Goal: Information Seeking & Learning: Learn about a topic

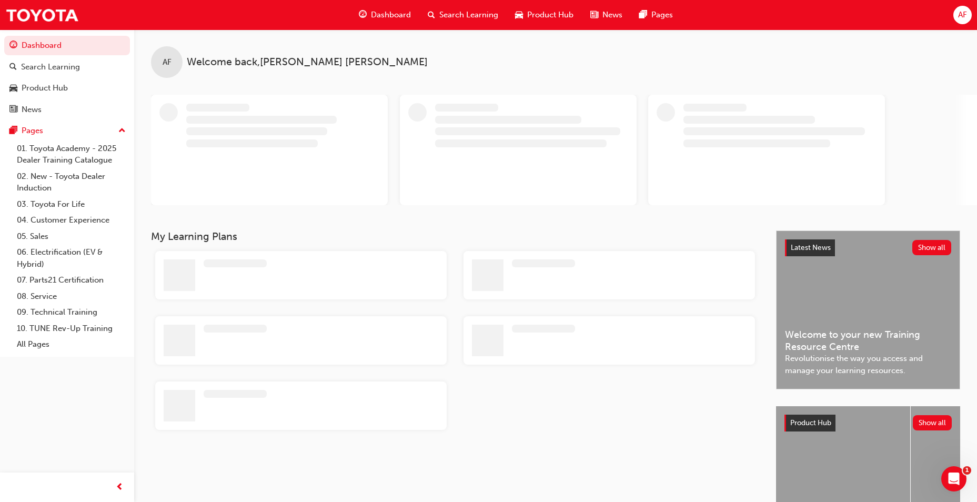
click at [439, 13] on span "Search Learning" at bounding box center [468, 15] width 59 height 12
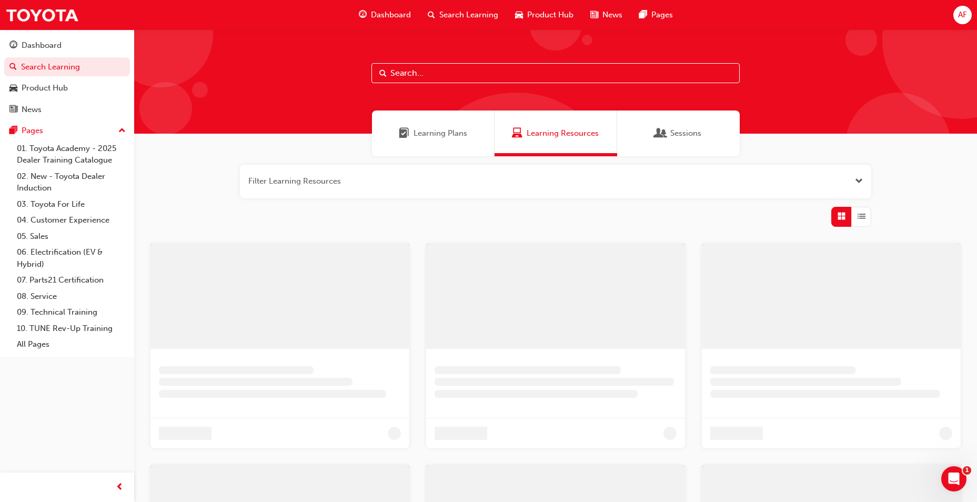
click at [450, 73] on input "text" at bounding box center [555, 73] width 368 height 20
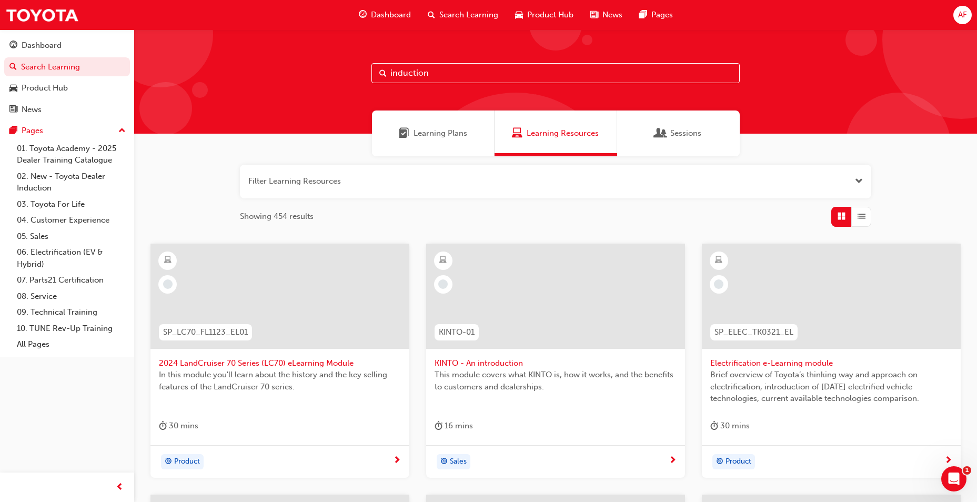
type input "induction"
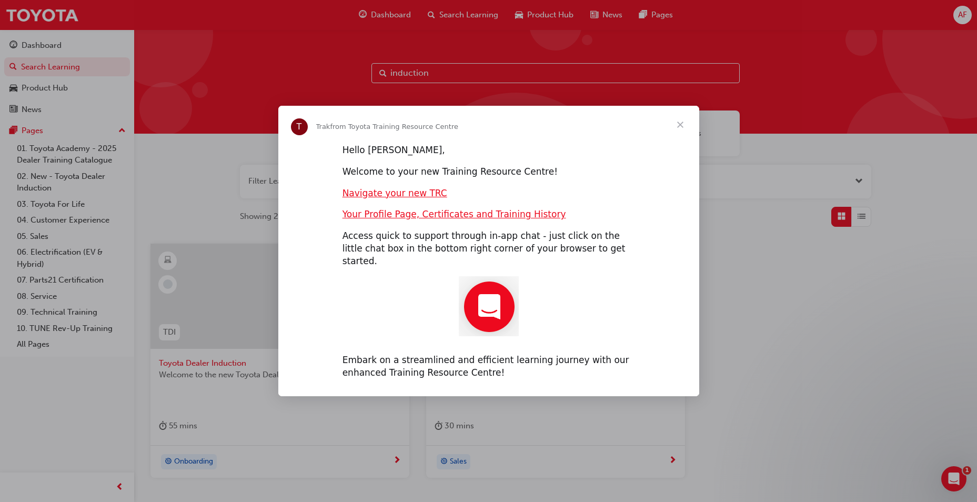
click at [673, 123] on span "Close" at bounding box center [680, 125] width 38 height 38
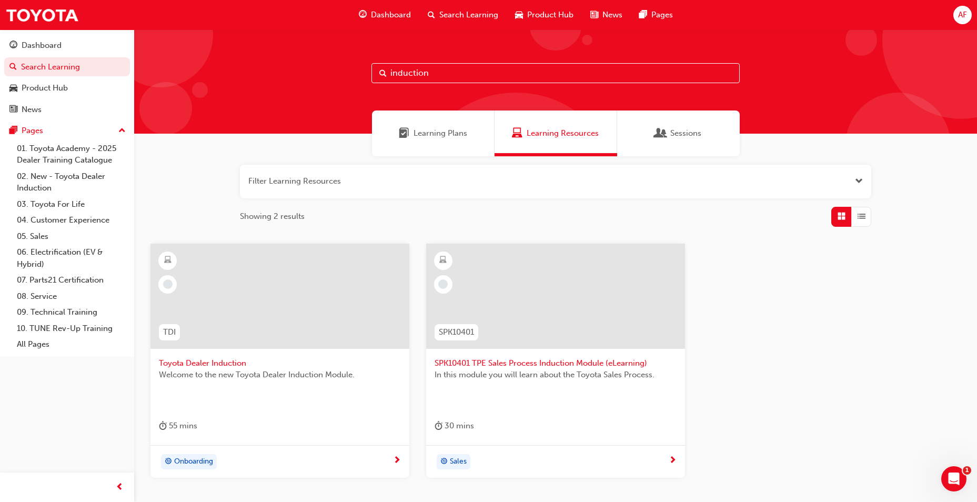
click at [217, 356] on div at bounding box center [280, 304] width 242 height 105
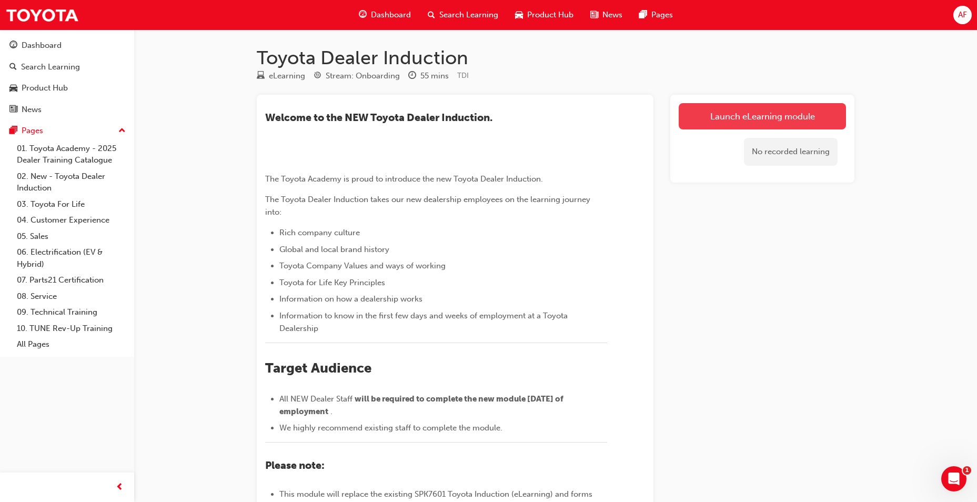
click at [755, 105] on link "Launch eLearning module" at bounding box center [762, 116] width 167 height 26
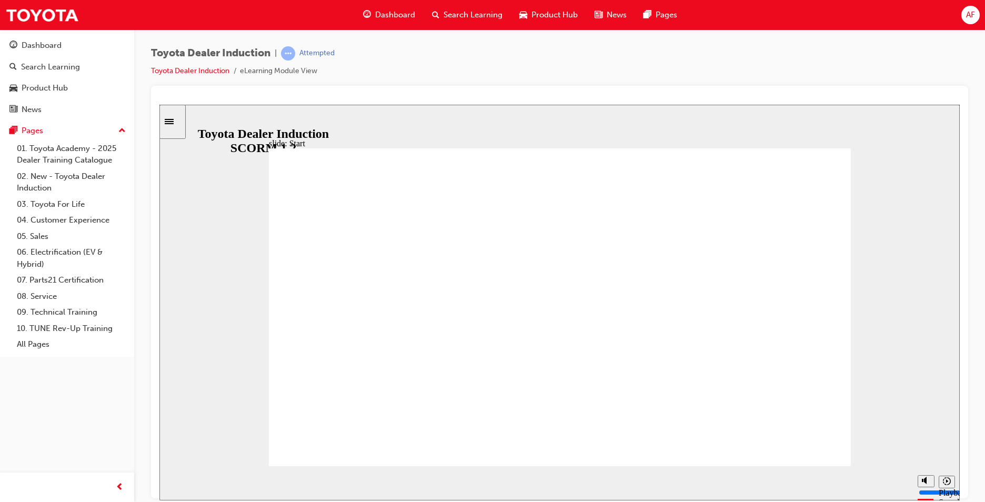
click at [182, 125] on div "Sidebar Toggle" at bounding box center [173, 121] width 18 height 8
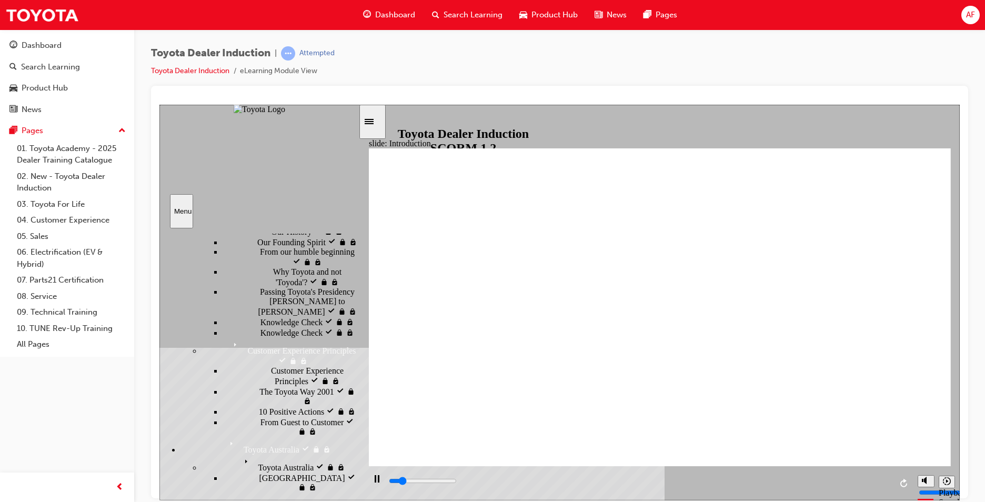
scroll to position [53, 0]
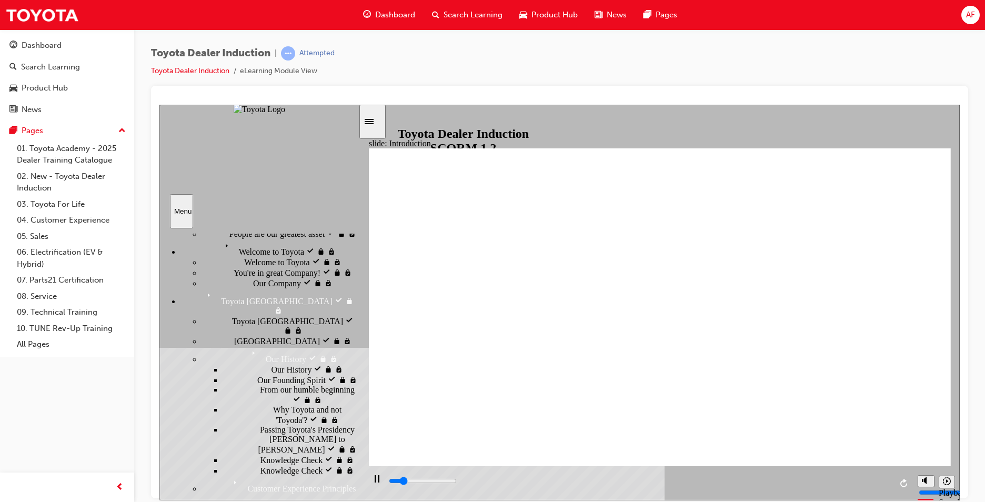
click at [277, 237] on span "People are our greatest asset" at bounding box center [276, 232] width 95 height 9
click at [238, 256] on div "Welcome to Toyota Welcome to Toyota" at bounding box center [269, 247] width 178 height 18
click at [229, 267] on div "Welcome to Toyota Welcome to Toyota" at bounding box center [280, 261] width 157 height 11
click at [236, 267] on span "You're in great Company!" at bounding box center [277, 271] width 87 height 9
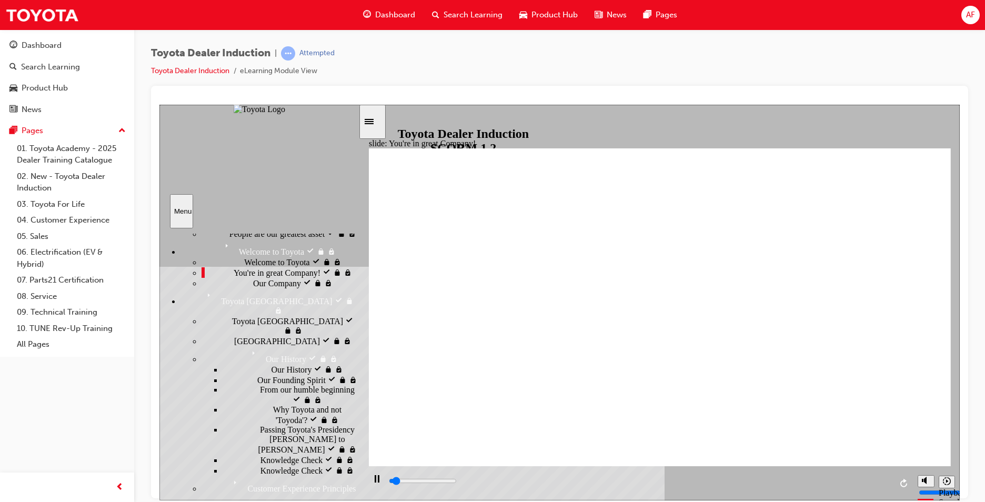
drag, startPoint x: 228, startPoint y: 285, endPoint x: 227, endPoint y: 295, distance: 9.5
click at [253, 286] on span "Our Company" at bounding box center [277, 281] width 48 height 9
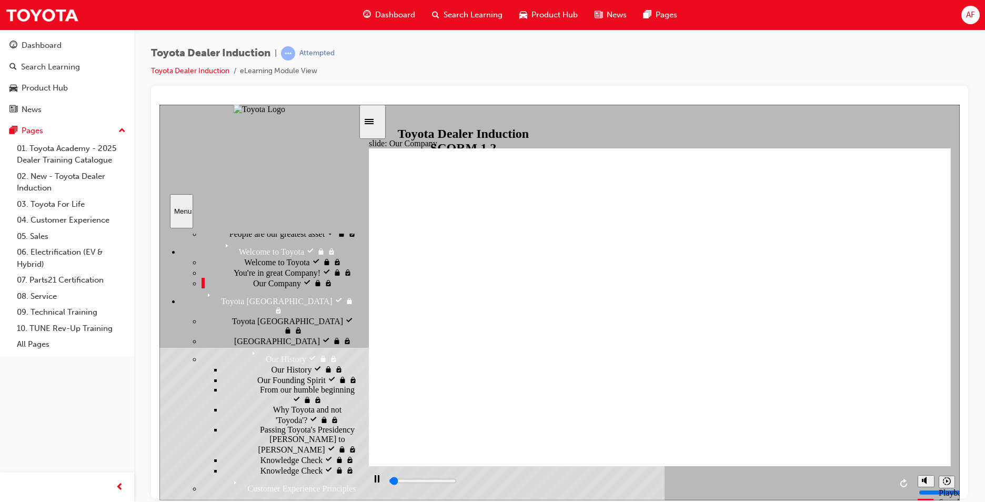
click at [224, 333] on div "Toyota [GEOGRAPHIC_DATA] Toyota Japan" at bounding box center [280, 325] width 157 height 20
click at [225, 335] on div "[GEOGRAPHIC_DATA] [GEOGRAPHIC_DATA]" at bounding box center [280, 340] width 157 height 11
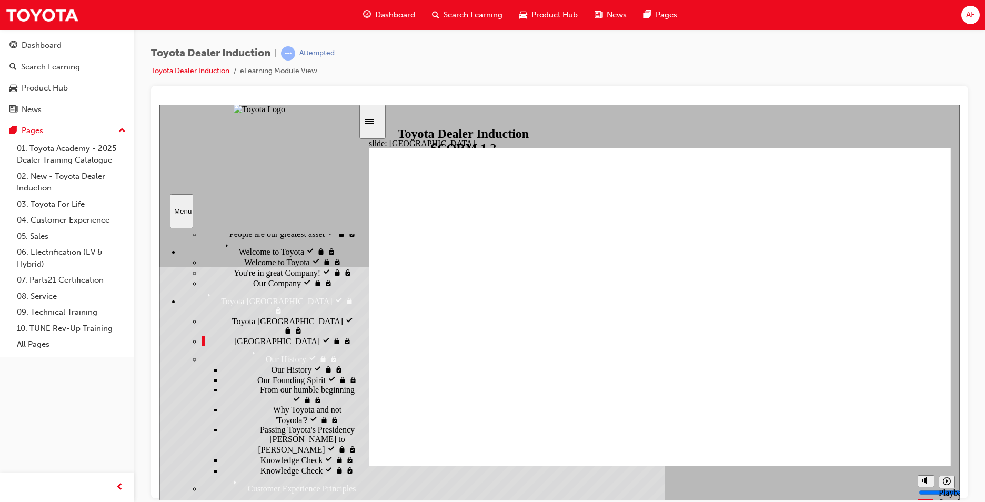
click at [228, 364] on div "Our History Our History" at bounding box center [291, 369] width 136 height 11
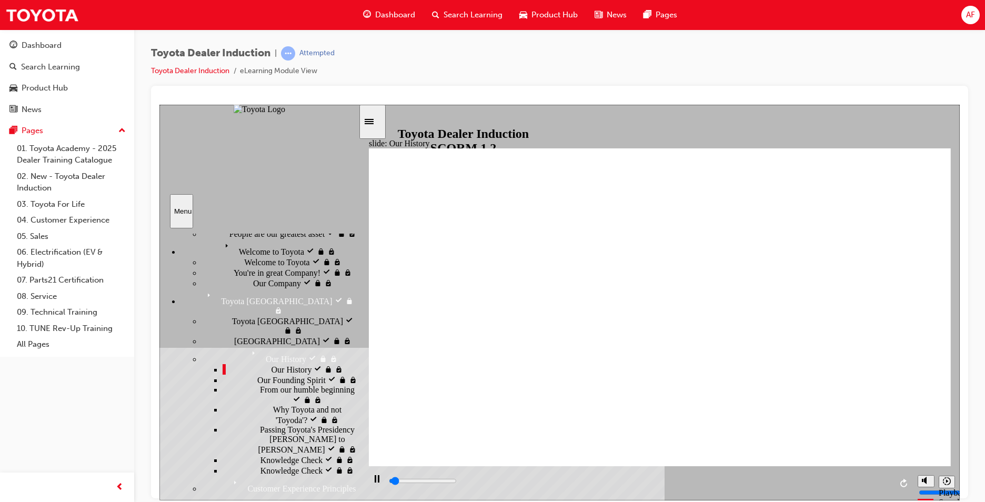
click at [248, 376] on div "Our Founding Spirit Our Founding Spirit" at bounding box center [291, 379] width 136 height 11
drag, startPoint x: 250, startPoint y: 395, endPoint x: 254, endPoint y: 409, distance: 14.7
click at [254, 409] on ul "Our History visited Our History Our Founding Spirit visited Our Founding Spirit" at bounding box center [280, 420] width 157 height 112
click at [256, 434] on div "Passing Toyota's Presidency [PERSON_NAME] to [PERSON_NAME] Passing Toyota's Pre…" at bounding box center [291, 439] width 136 height 29
click at [255, 401] on div "From our humble beginning From our humble beginning" at bounding box center [291, 395] width 136 height 20
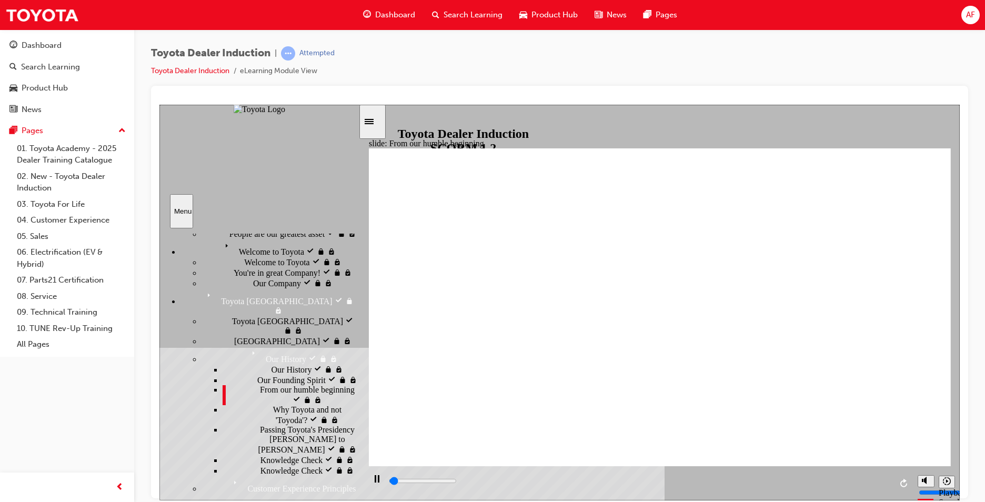
click at [273, 413] on span "Why Toyota and not 'Toyoda'?" at bounding box center [315, 414] width 85 height 19
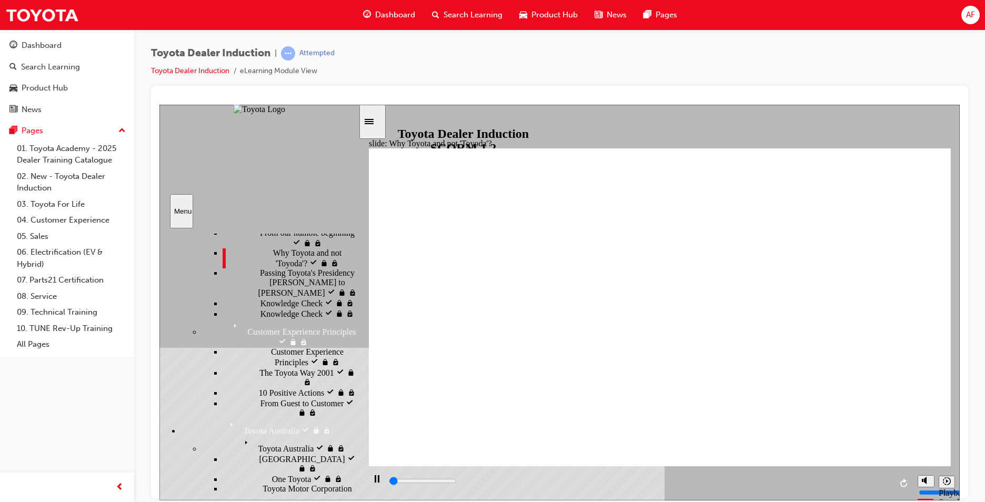
scroll to position [210, 0]
click at [254, 298] on div "Knowledge Check Knowledge Check" at bounding box center [291, 301] width 136 height 11
click at [271, 365] on span "Customer Experience Principles" at bounding box center [314, 355] width 87 height 19
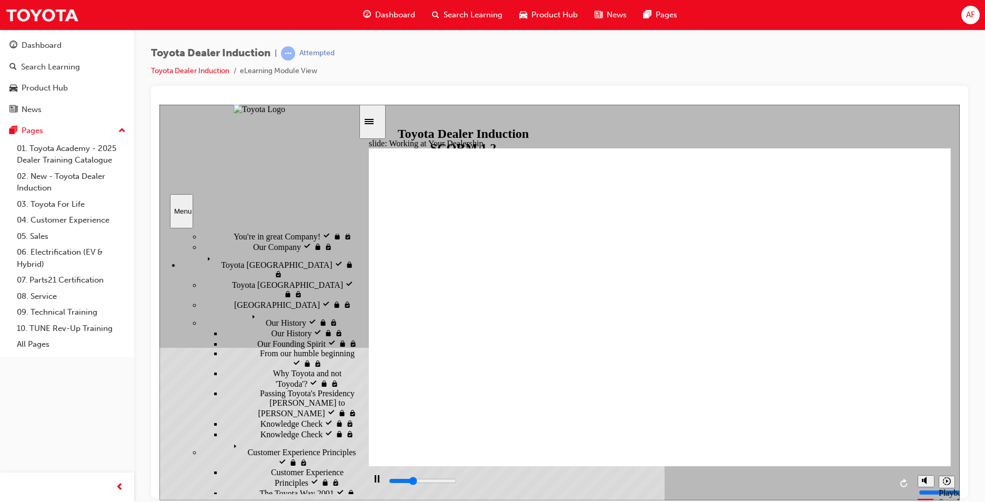
scroll to position [0, 0]
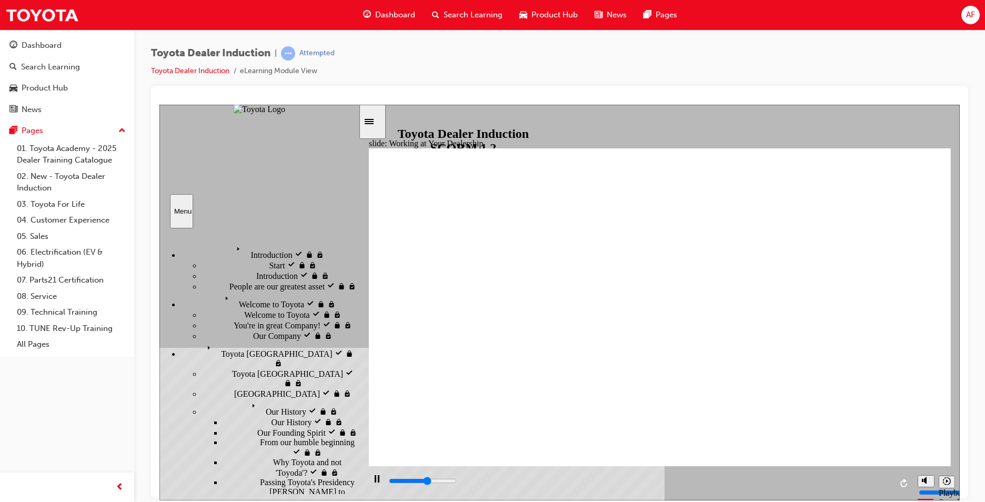
click at [203, 340] on span "Toyota [GEOGRAPHIC_DATA]" at bounding box center [258, 344] width 111 height 9
click at [247, 398] on div "Our History Our History" at bounding box center [280, 407] width 157 height 18
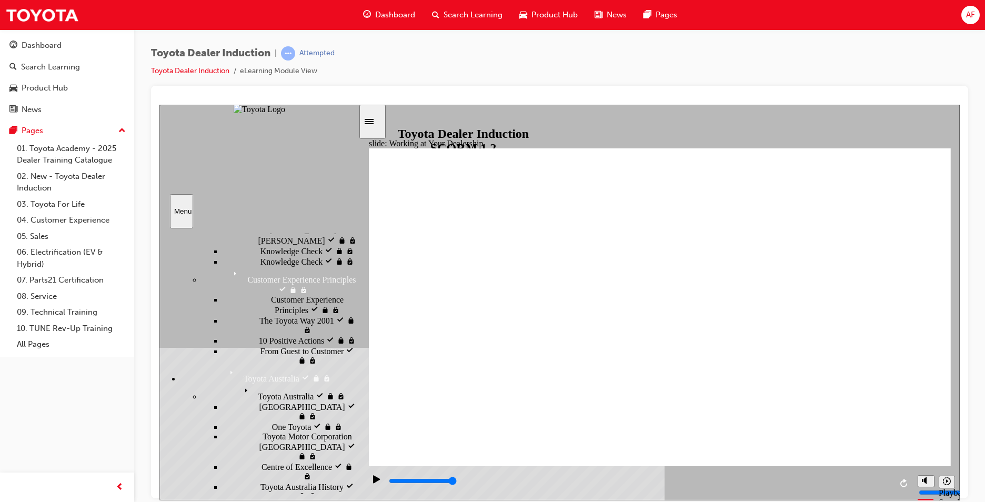
scroll to position [263, 0]
click at [229, 274] on span "Customer Experience Principles" at bounding box center [283, 269] width 108 height 9
click at [270, 333] on div "The Toyota Way 2001 The Toyota Way 2001" at bounding box center [291, 323] width 136 height 20
click at [260, 344] on div "10 Positive Actions 10 Positive Actions" at bounding box center [291, 338] width 136 height 11
click at [260, 353] on span "From Guest to Customer" at bounding box center [302, 348] width 84 height 9
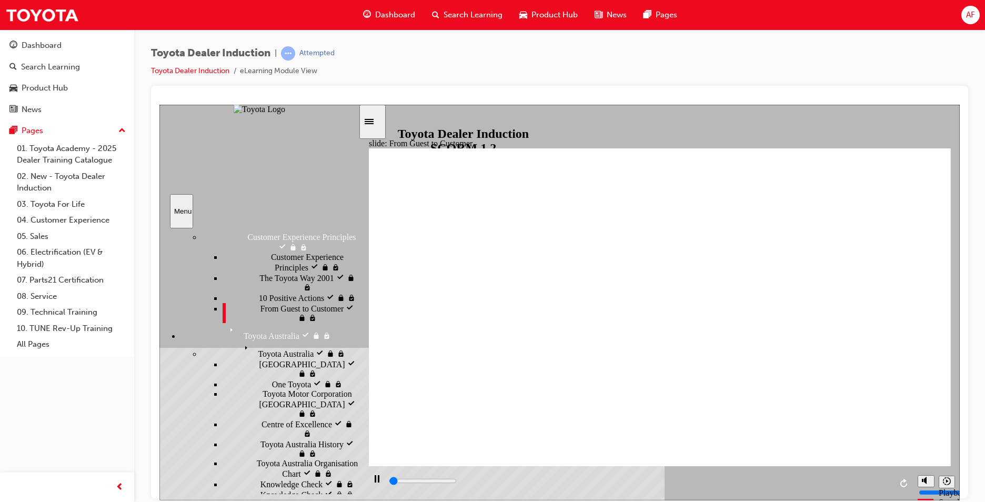
scroll to position [336, 0]
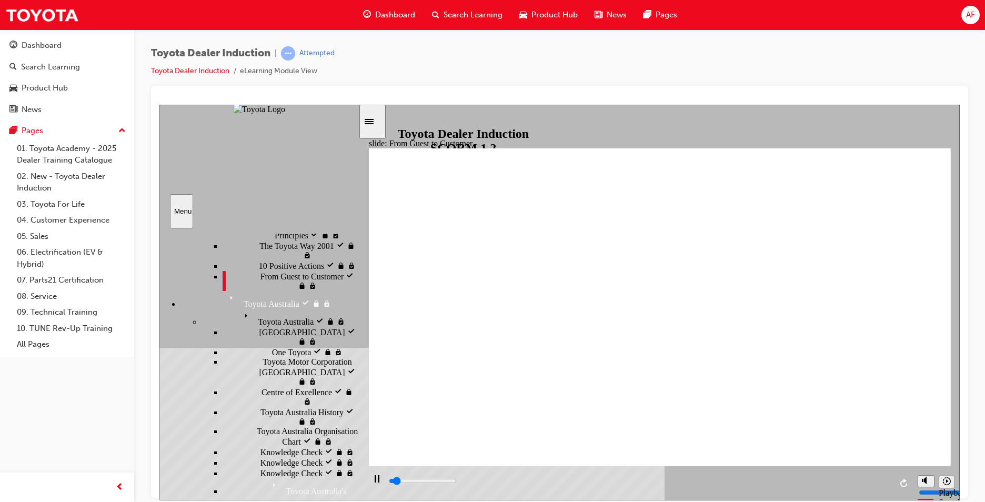
click at [240, 318] on span "Toyota Australia" at bounding box center [268, 312] width 56 height 9
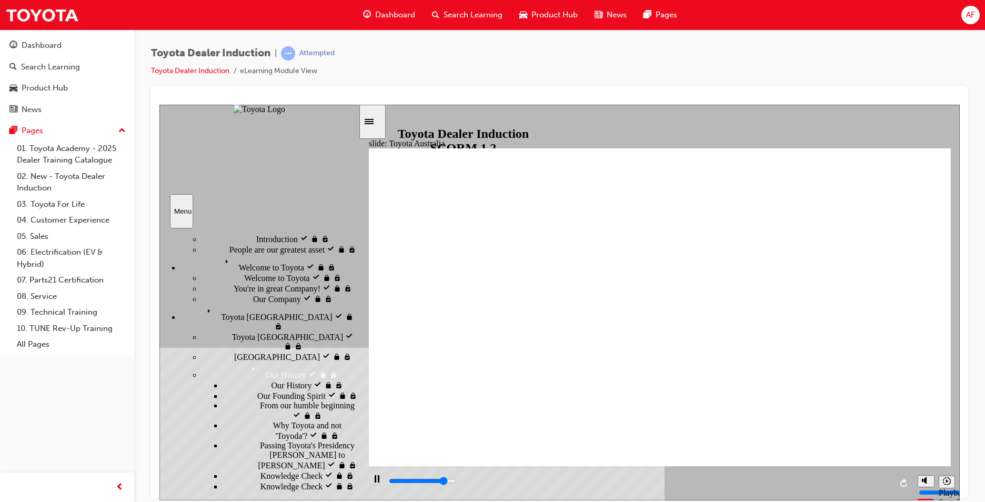
scroll to position [0, 0]
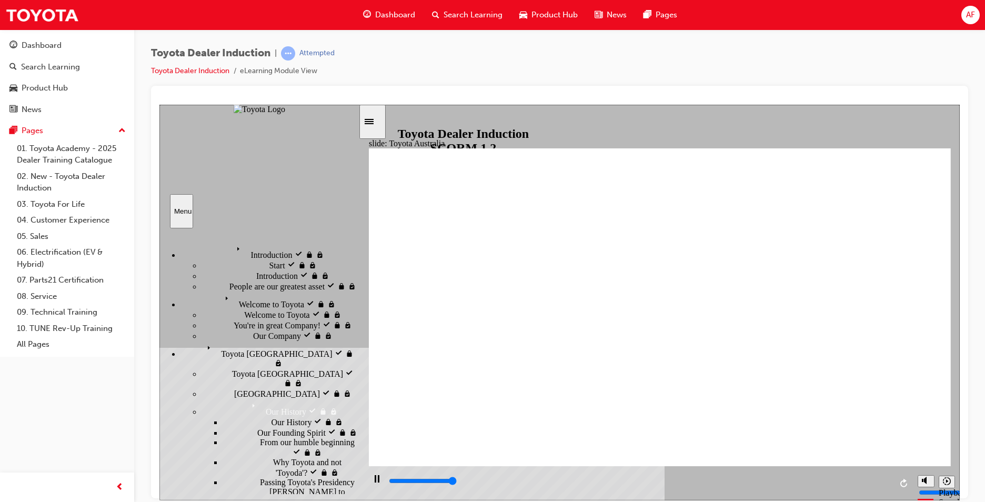
click at [203, 340] on span "Toyota [GEOGRAPHIC_DATA]" at bounding box center [258, 344] width 111 height 9
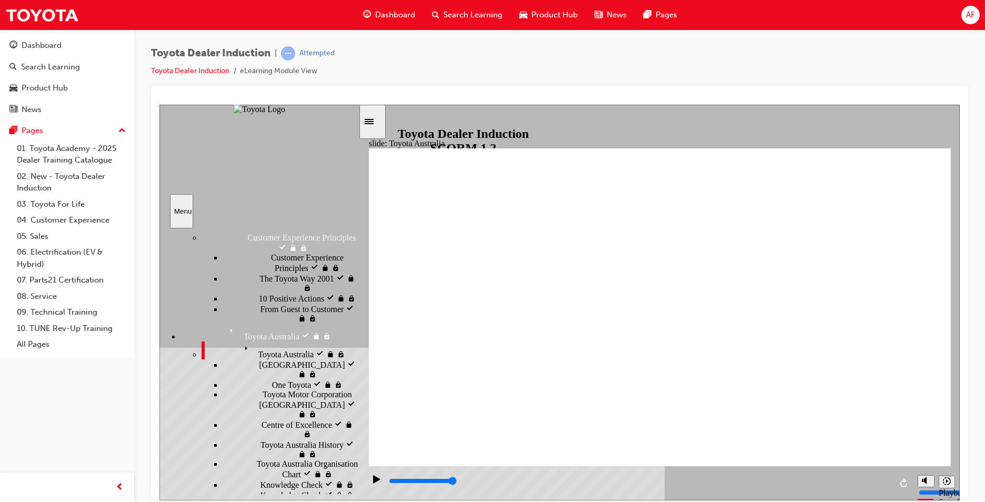
scroll to position [316, 0]
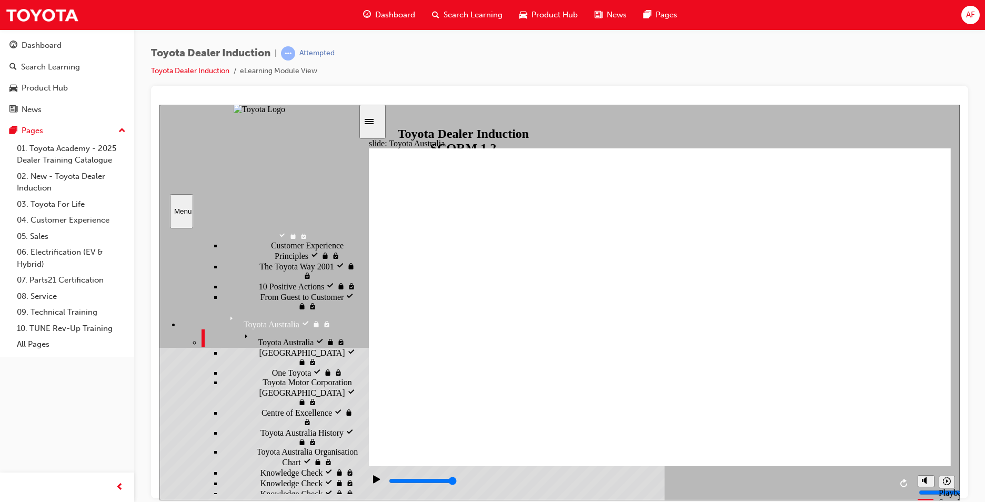
click at [240, 329] on span "Toyota Australia" at bounding box center [268, 333] width 56 height 9
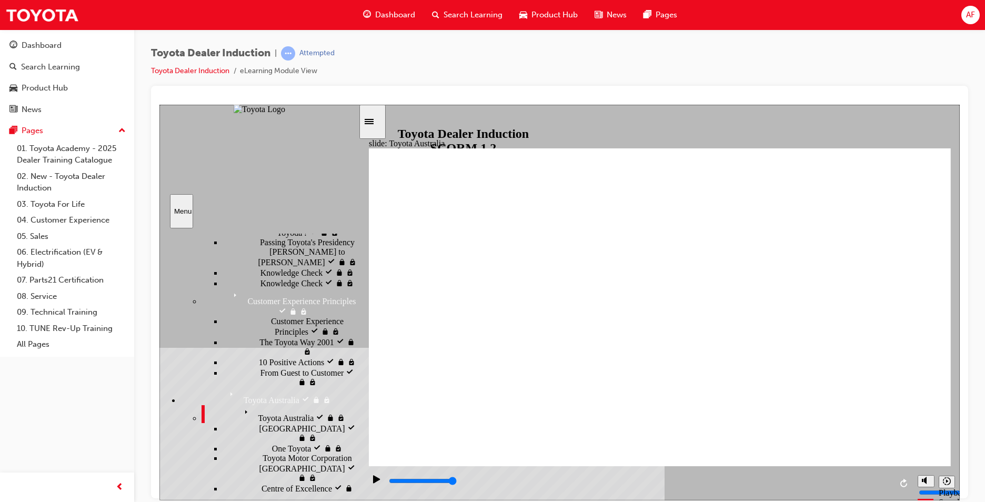
click at [240, 405] on span "Toyota Australia" at bounding box center [268, 409] width 56 height 9
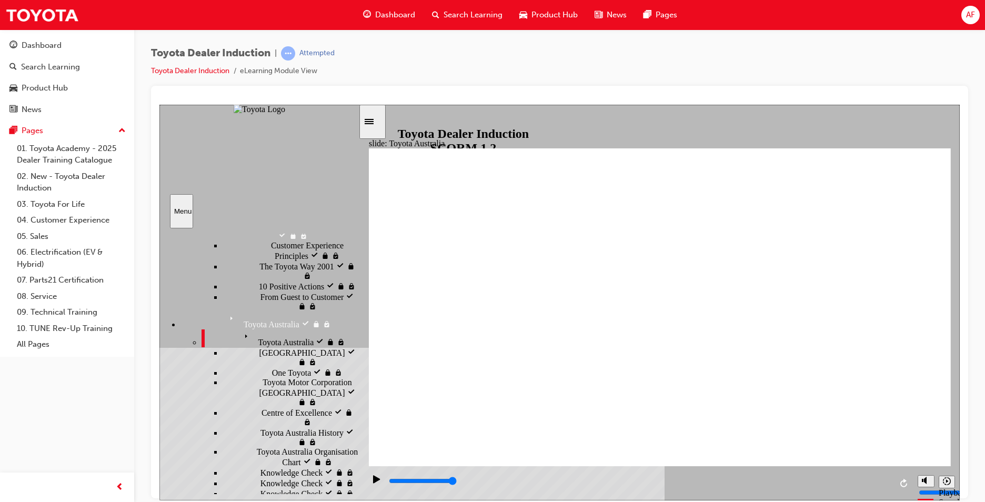
click at [228, 347] on div "[GEOGRAPHIC_DATA] [GEOGRAPHIC_DATA]" at bounding box center [291, 357] width 136 height 20
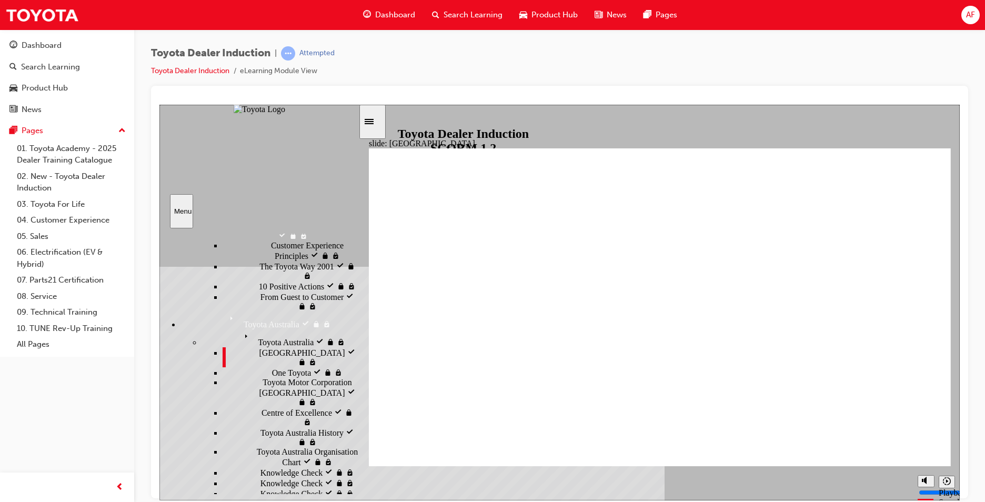
click at [272, 367] on span "One Toyota" at bounding box center [291, 371] width 39 height 9
click at [244, 377] on div "Toyota Motor Corporation [GEOGRAPHIC_DATA] Toyota Motor Corporation [GEOGRAPHIC…" at bounding box center [291, 391] width 136 height 29
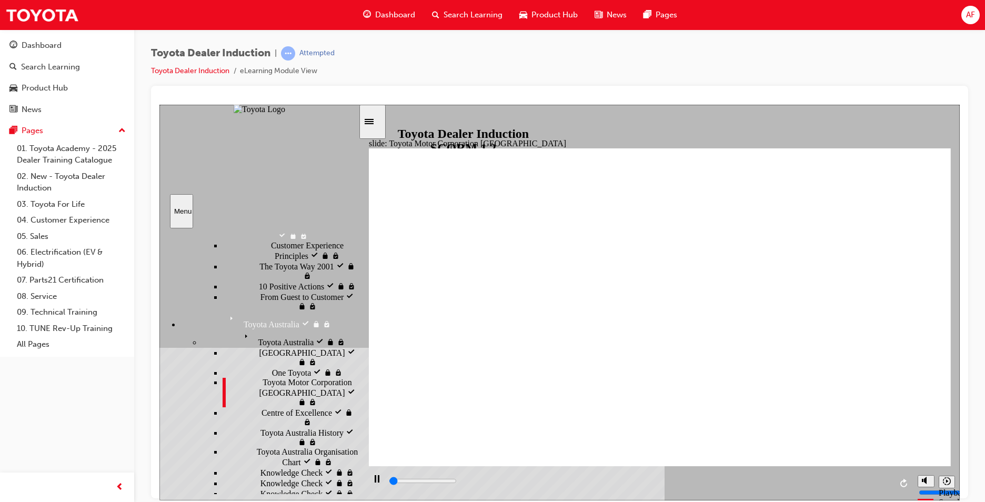
drag, startPoint x: 253, startPoint y: 394, endPoint x: 266, endPoint y: 417, distance: 27.3
click at [276, 427] on span "Toyota Australia History" at bounding box center [301, 431] width 83 height 9
click at [261, 407] on span "Centre of Excellence" at bounding box center [296, 411] width 71 height 9
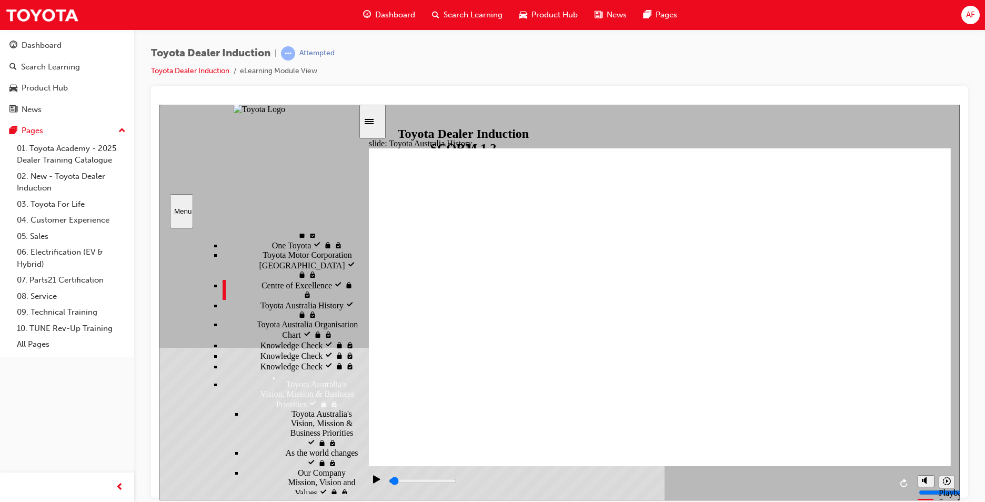
scroll to position [474, 0]
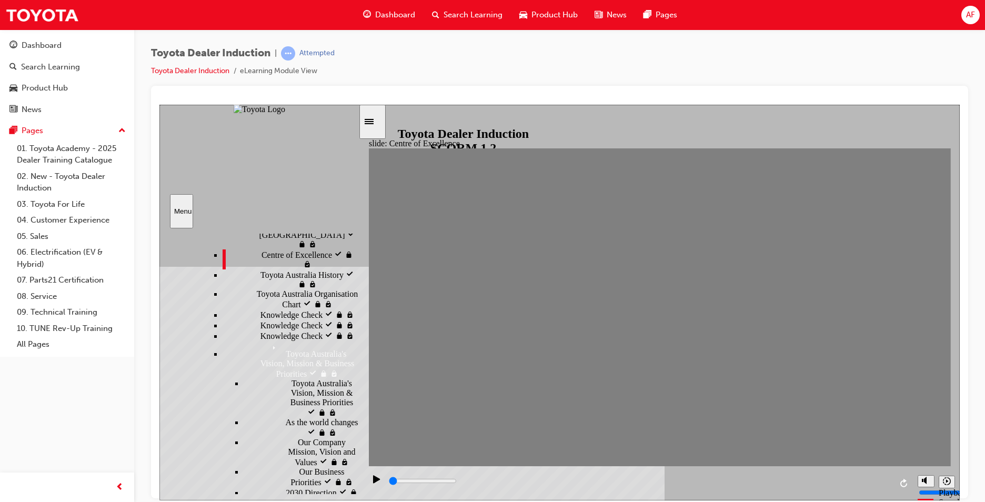
click at [273, 297] on div "Toyota Australia Organisation Chart Toyota Australia Organisation Chart" at bounding box center [291, 299] width 136 height 20
click at [235, 319] on div "Knowledge Check Knowledge Check" at bounding box center [291, 314] width 136 height 11
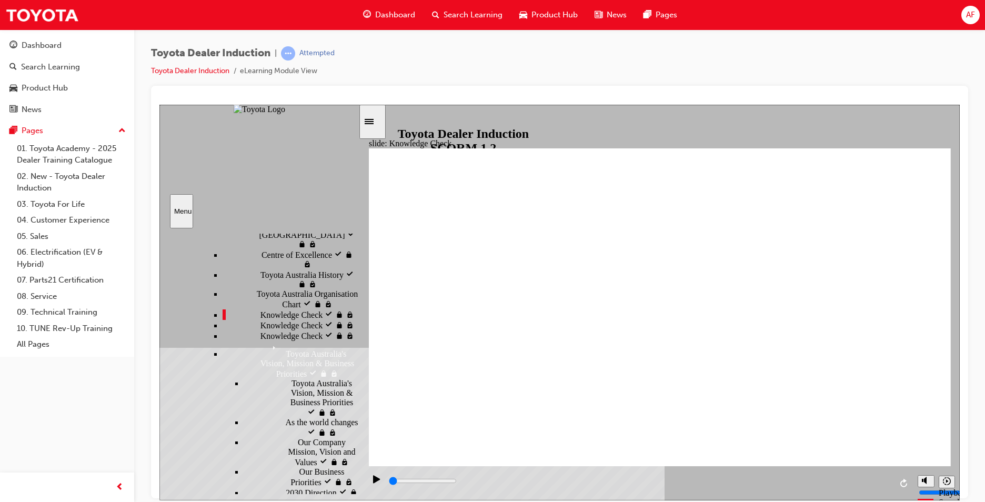
click at [260, 329] on span "Knowledge Check" at bounding box center [291, 323] width 63 height 9
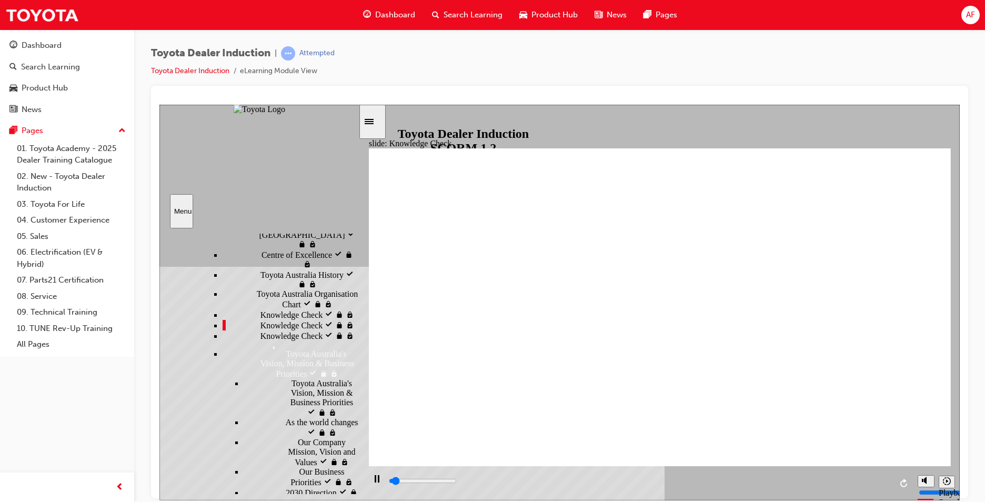
click at [260, 339] on span "Knowledge Check" at bounding box center [291, 334] width 63 height 9
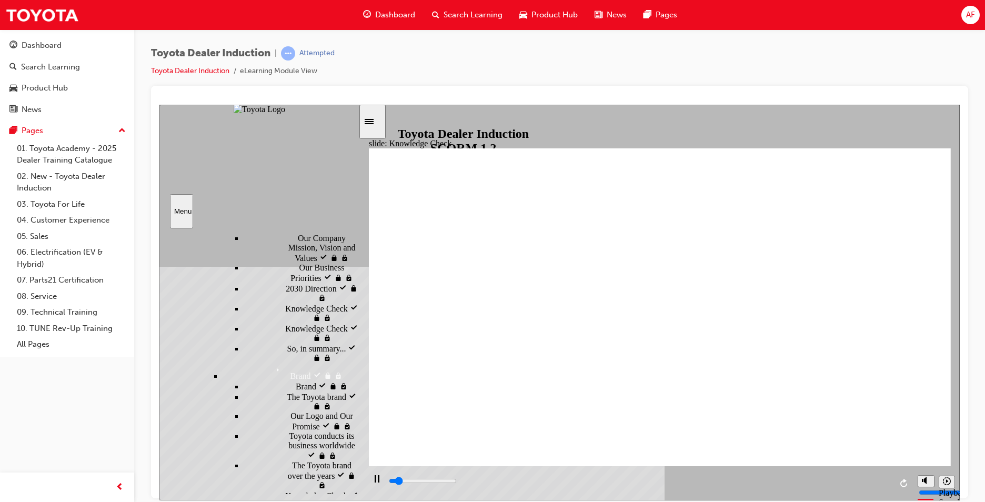
scroll to position [684, 0]
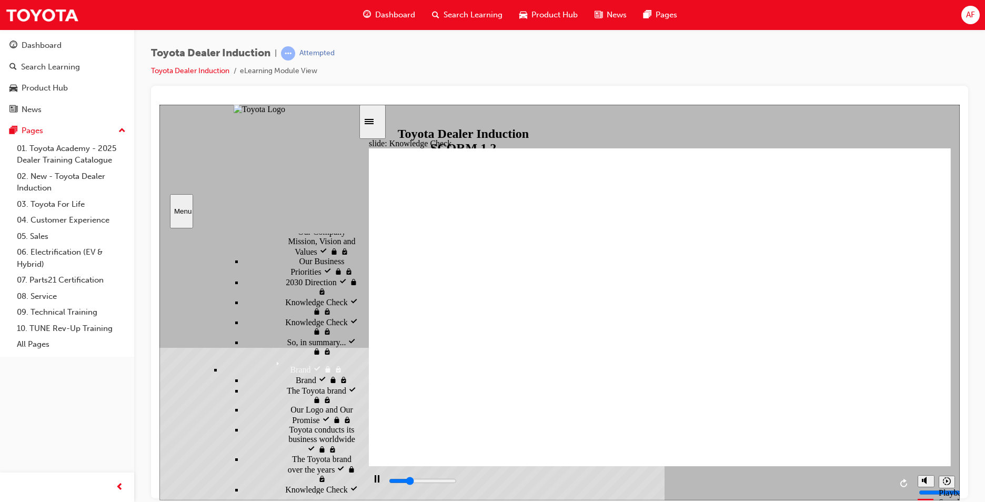
click at [275, 267] on div "Our Business Priorities Our Business Priorities" at bounding box center [301, 266] width 115 height 20
click at [265, 256] on div "Our Company Mission, Vision and Values Our Company Mission, Vision and Values" at bounding box center [301, 241] width 115 height 29
click at [286, 286] on span "2030 Direction" at bounding box center [311, 280] width 51 height 9
click at [285, 306] on span "Knowledge Check" at bounding box center [316, 300] width 63 height 9
click at [285, 326] on span "Knowledge Check" at bounding box center [316, 320] width 63 height 9
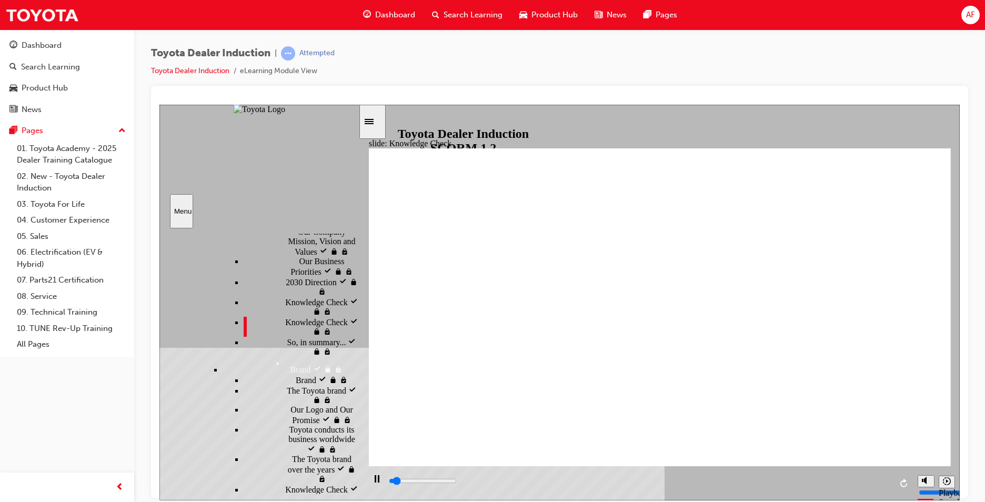
click at [287, 346] on span "So, in summary..." at bounding box center [316, 340] width 59 height 9
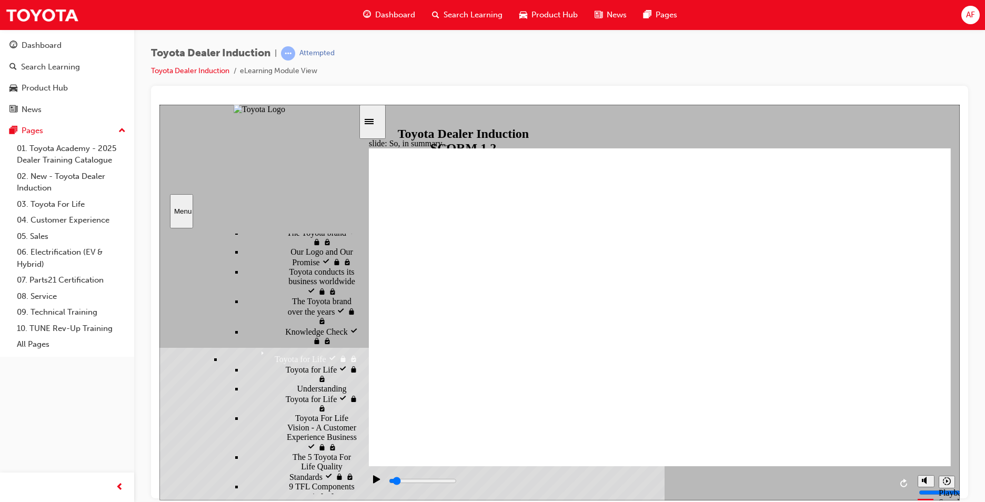
click at [244, 227] on div "Brand Brand" at bounding box center [301, 221] width 115 height 11
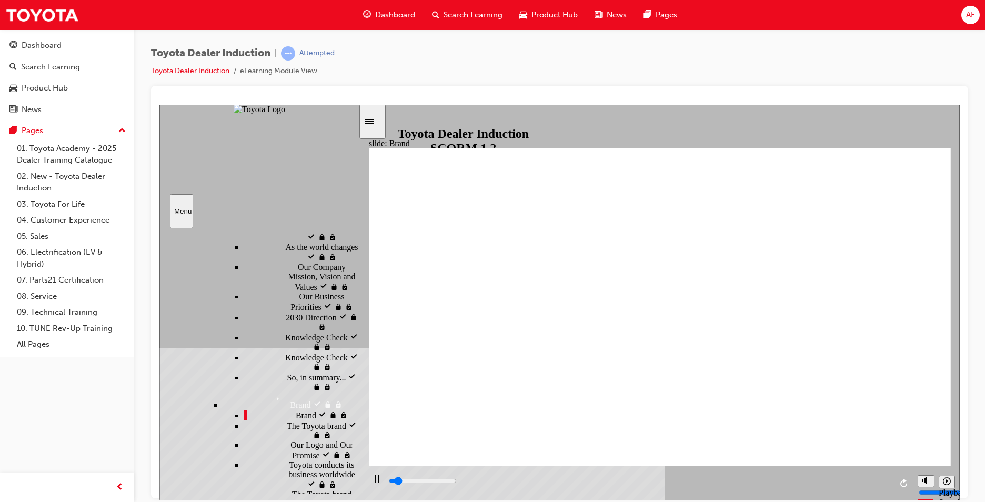
click at [287, 420] on span "The Toyota brand" at bounding box center [316, 424] width 59 height 9
click at [290, 440] on span "Our Logo and Our Promise" at bounding box center [324, 449] width 68 height 19
drag, startPoint x: 247, startPoint y: 329, endPoint x: 253, endPoint y: 343, distance: 14.9
click at [248, 460] on div "Toyota conducts its business worldwide Toyota conducts its business worldwide" at bounding box center [301, 474] width 115 height 29
click at [260, 489] on div "The Toyota brand over the years The Toyota brand over the years" at bounding box center [301, 503] width 115 height 29
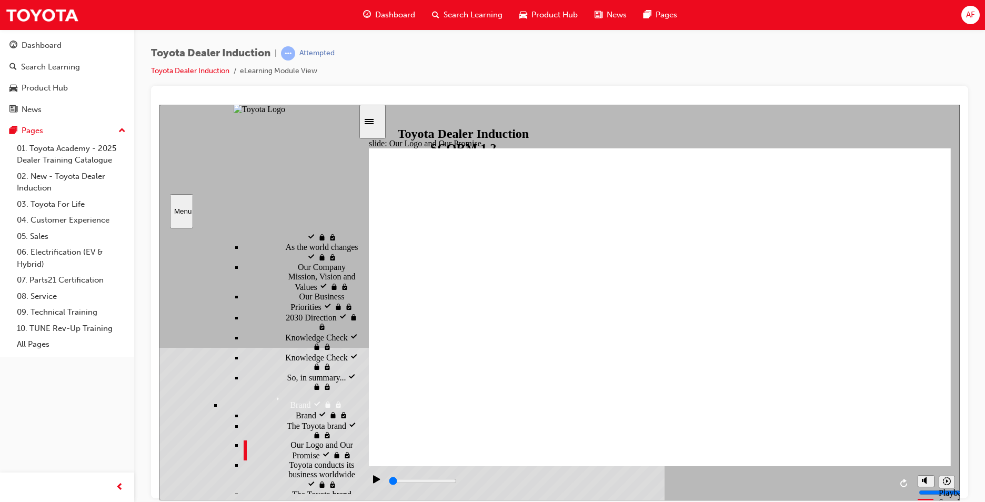
click at [263, 489] on div "The Toyota brand over the years visited The Toyota brand over the years" at bounding box center [301, 503] width 115 height 29
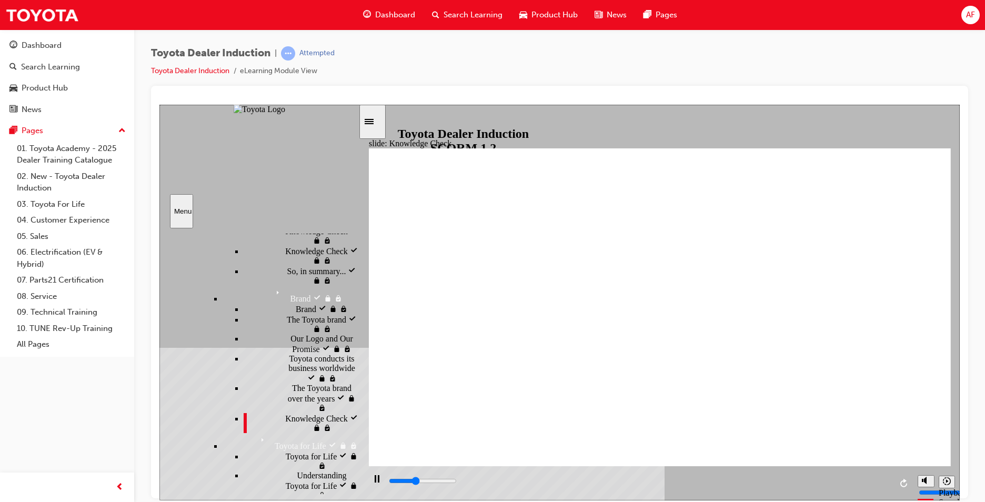
scroll to position [754, 0]
click at [286, 451] on div "Toyota for Life Toyota for Life" at bounding box center [301, 461] width 115 height 20
click at [293, 228] on div "Introduction visited Introduction Start visited Start" at bounding box center [258, 361] width 199 height 266
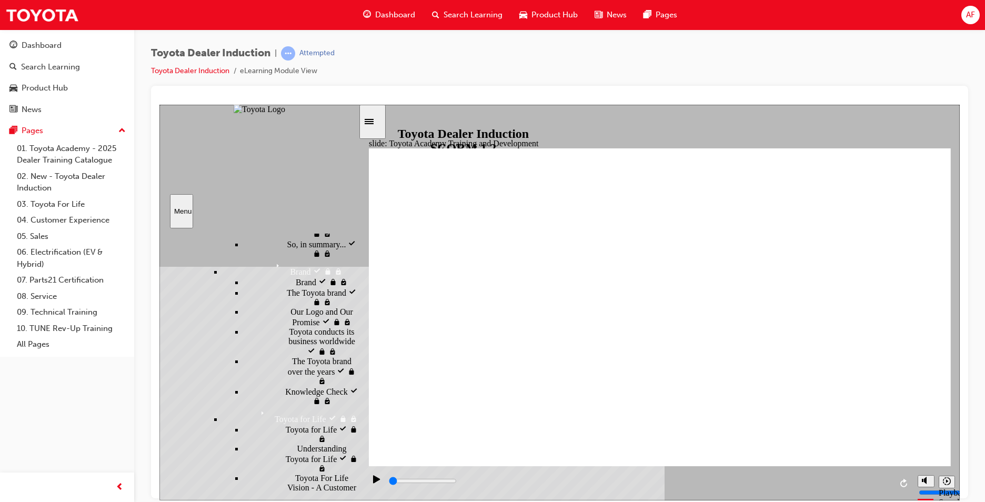
scroll to position [685, 0]
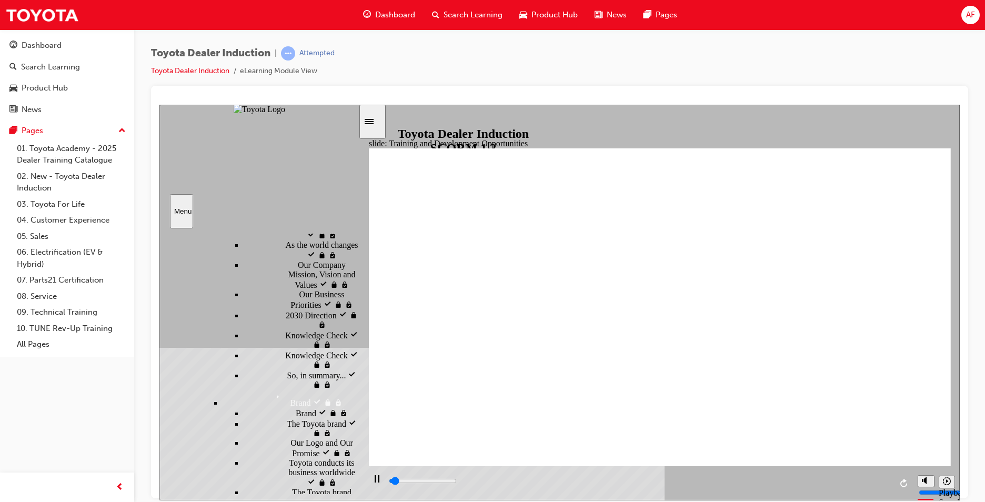
scroll to position [632, 0]
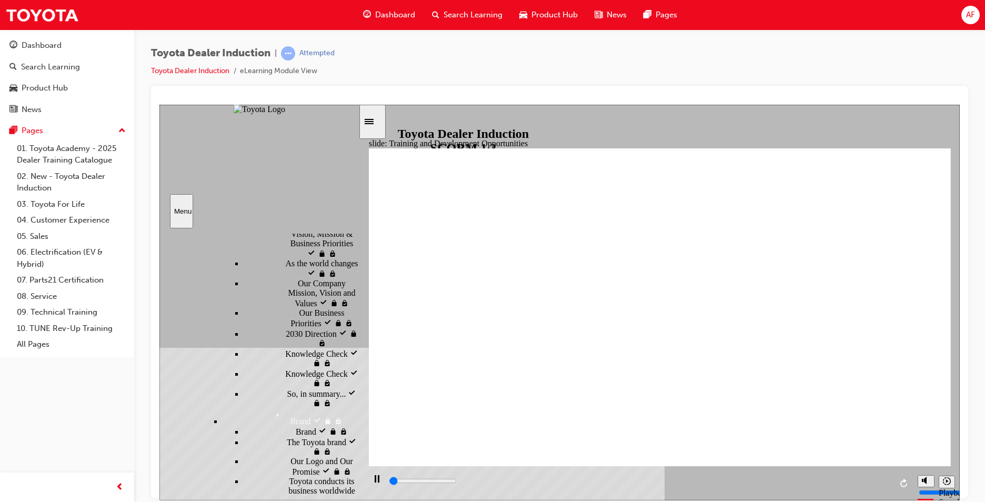
click at [237, 297] on ul "Australia visited [GEOGRAPHIC_DATA] One Toyota visited One Toyota" at bounding box center [280, 507] width 157 height 955
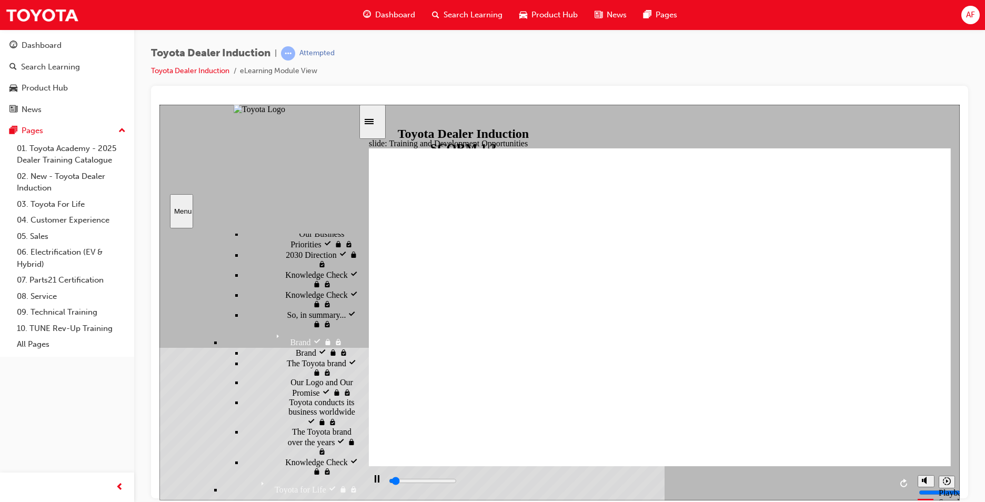
scroll to position [692, 0]
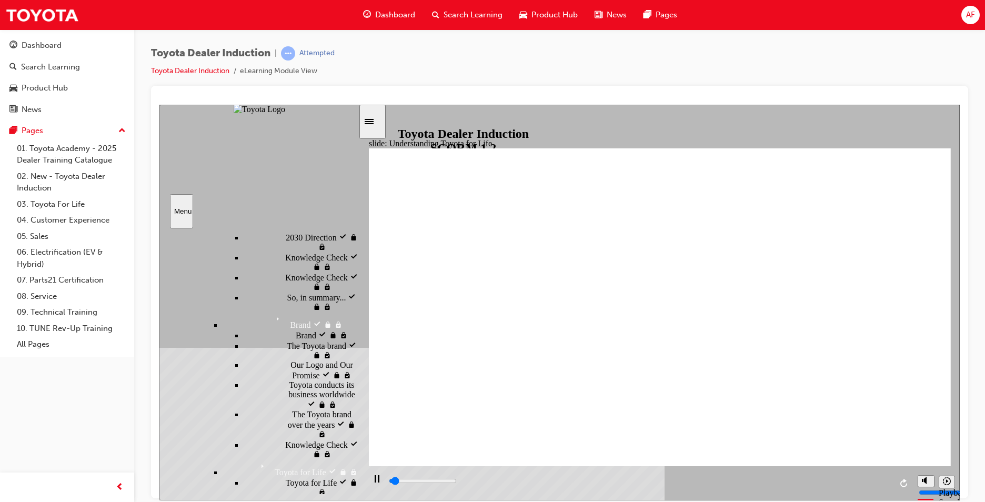
scroll to position [782, 0]
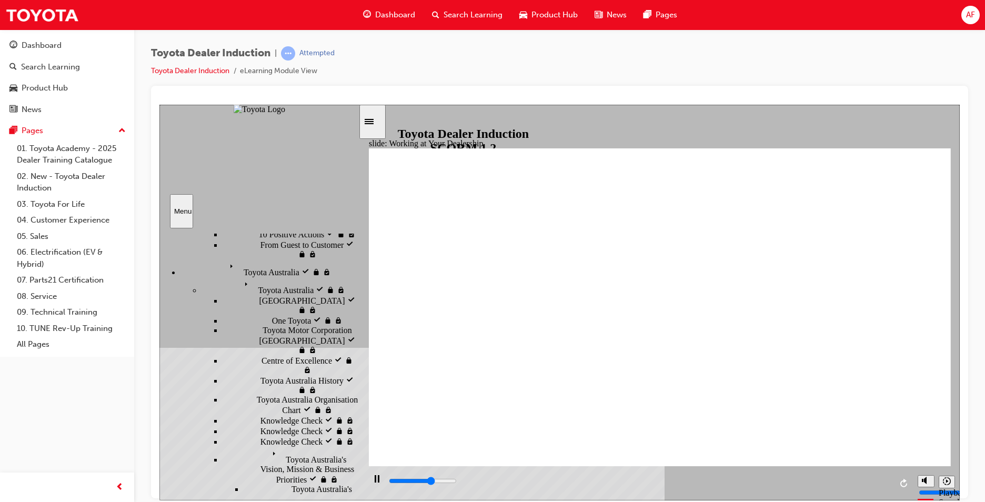
scroll to position [229, 0]
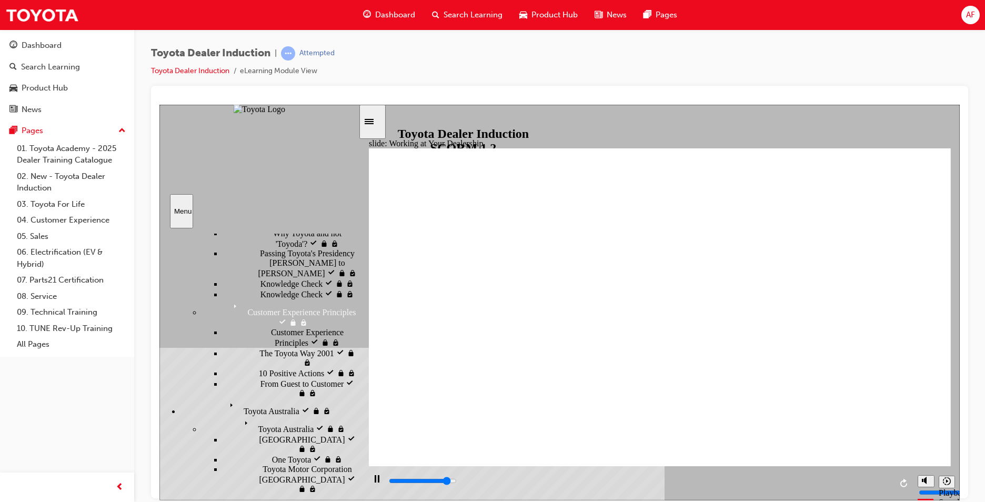
click at [229, 398] on span "Toyota Australia" at bounding box center [254, 402] width 56 height 9
click at [273, 416] on div "Toyota Australia Toyota [GEOGRAPHIC_DATA]" at bounding box center [280, 425] width 157 height 18
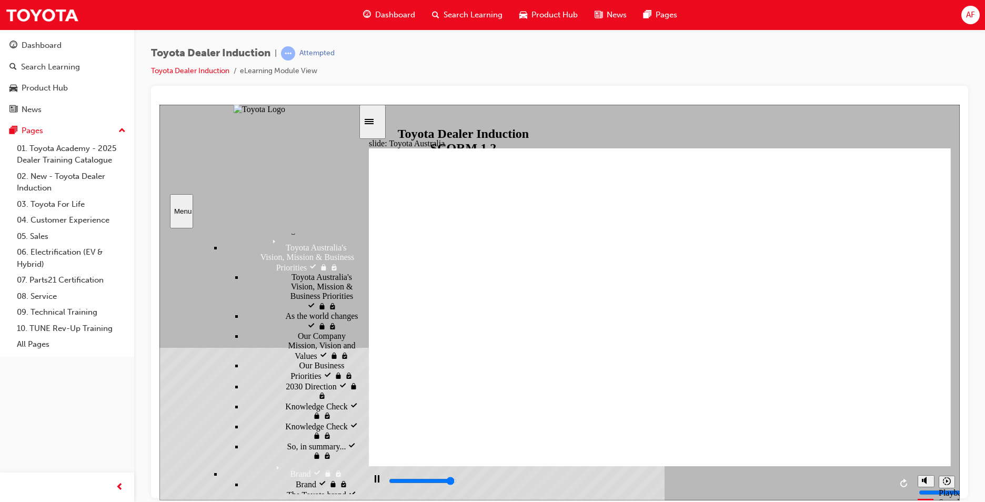
scroll to position [588, 0]
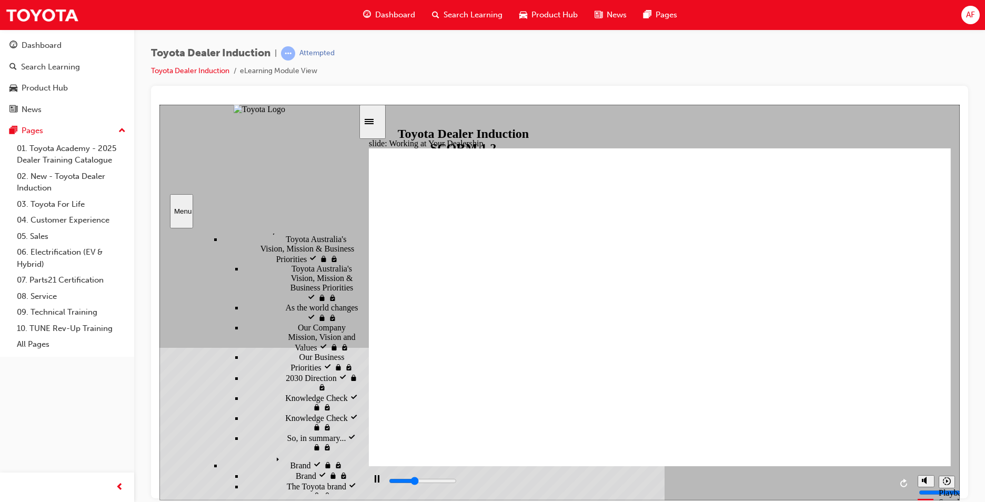
drag, startPoint x: 267, startPoint y: 309, endPoint x: 249, endPoint y: 285, distance: 29.7
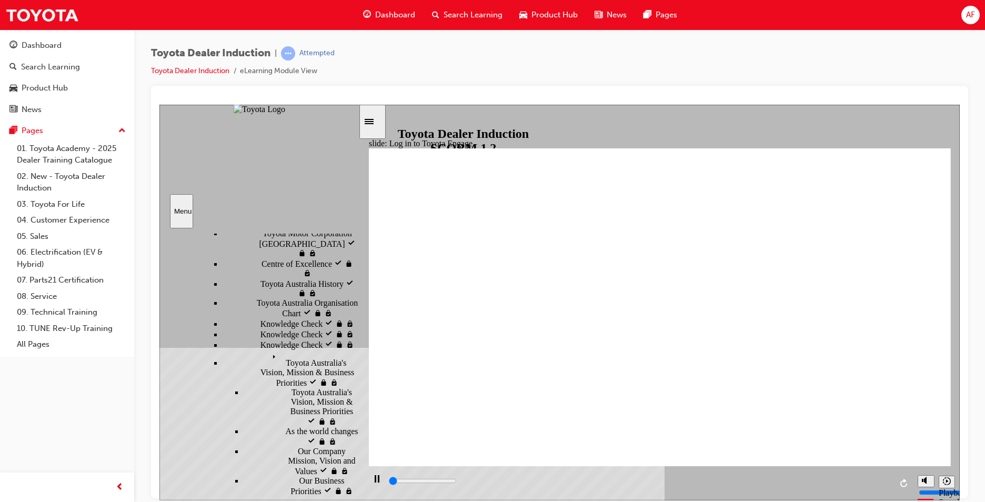
scroll to position [430, 0]
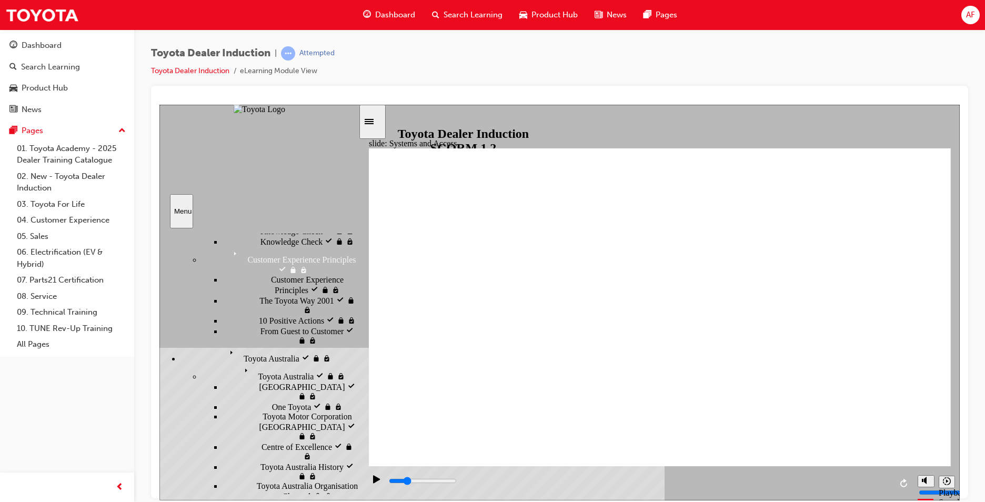
scroll to position [273, 0]
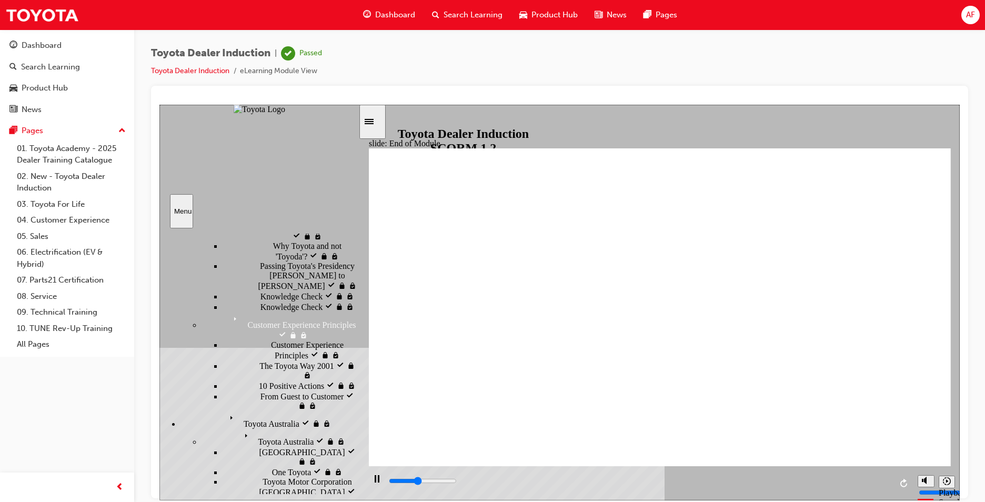
type input "5000"
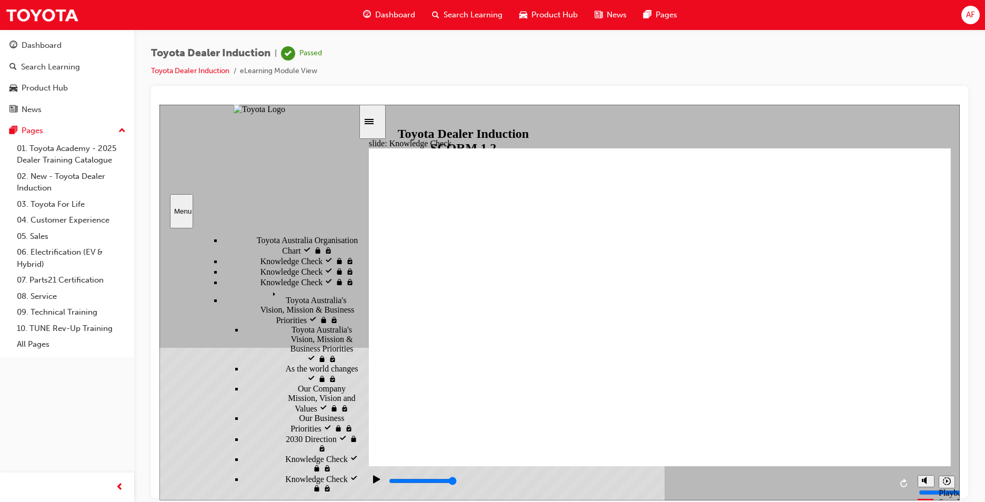
scroll to position [532, 0]
click at [966, 9] on span "AF" at bounding box center [970, 15] width 9 height 12
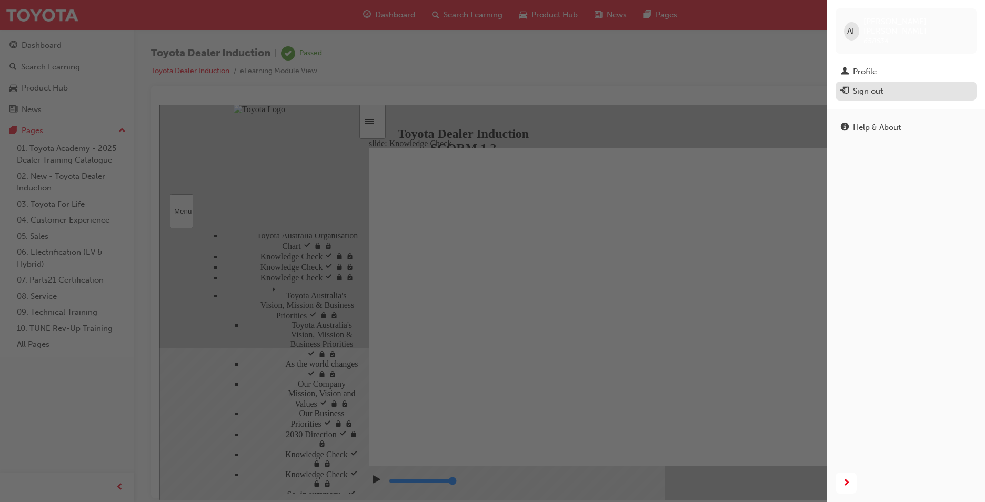
click at [884, 85] on div "Sign out" at bounding box center [906, 91] width 130 height 13
